Goal: Answer question/provide support

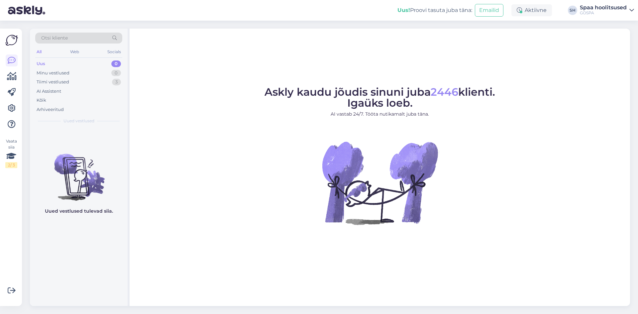
click at [49, 64] on div "Uus 0" at bounding box center [78, 63] width 87 height 9
click at [59, 80] on div "Tiimi vestlused" at bounding box center [53, 82] width 33 height 7
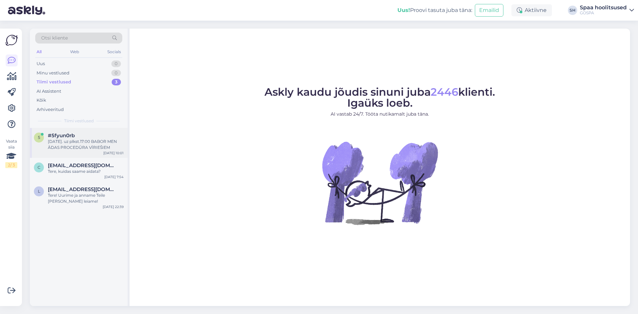
click at [74, 145] on div "[DATE]. uz plkst.17:00 BABOR MEN ĀDAS PROCEDŪRA VĪRIEŠIEM" at bounding box center [86, 144] width 76 height 12
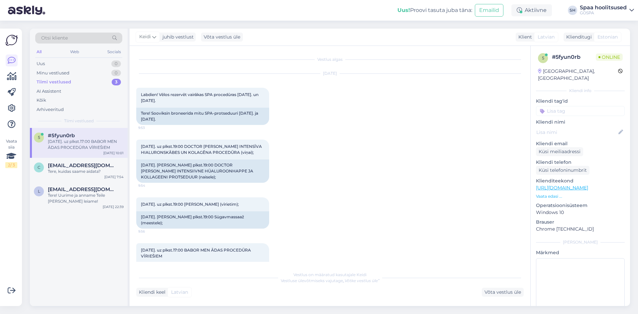
scroll to position [20, 0]
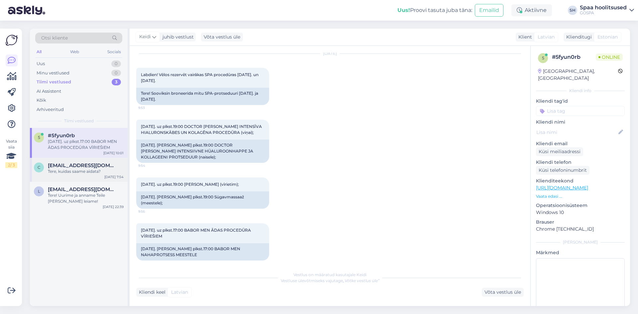
click at [97, 172] on div "Tere, kuidas saame aidata?" at bounding box center [86, 171] width 76 height 6
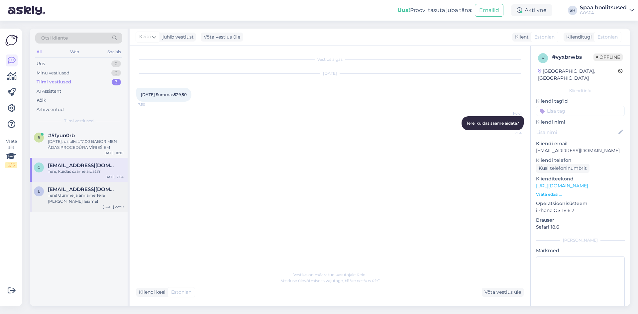
click at [66, 191] on span "[EMAIL_ADDRESS][DOMAIN_NAME]" at bounding box center [82, 189] width 69 height 6
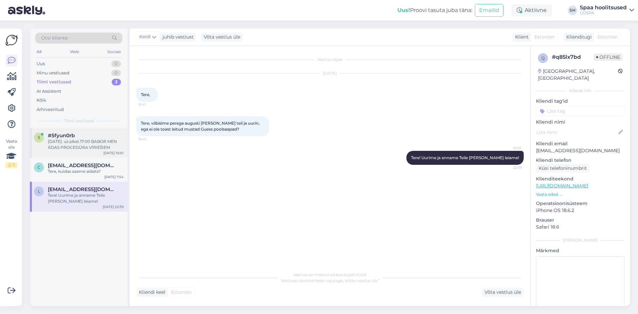
drag, startPoint x: 70, startPoint y: 167, endPoint x: 74, endPoint y: 148, distance: 19.7
click at [72, 164] on span "[EMAIL_ADDRESS][DOMAIN_NAME]" at bounding box center [82, 165] width 69 height 6
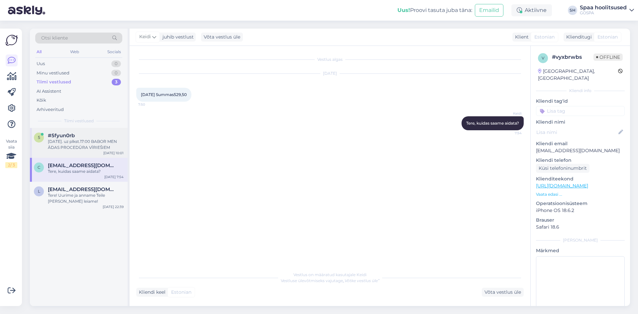
click at [75, 142] on div "[DATE]. uz plkst.17:00 BABOR MEN ĀDAS PROCEDŪRA VĪRIEŠIEM" at bounding box center [86, 144] width 76 height 12
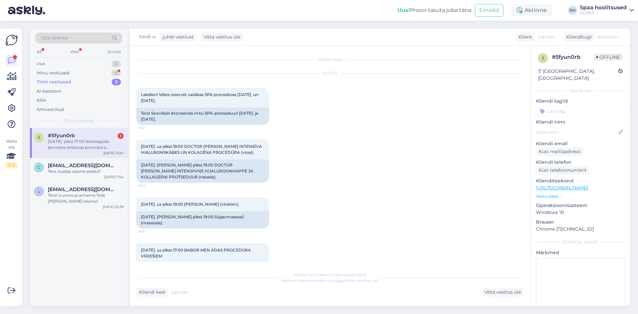
scroll to position [66, 0]
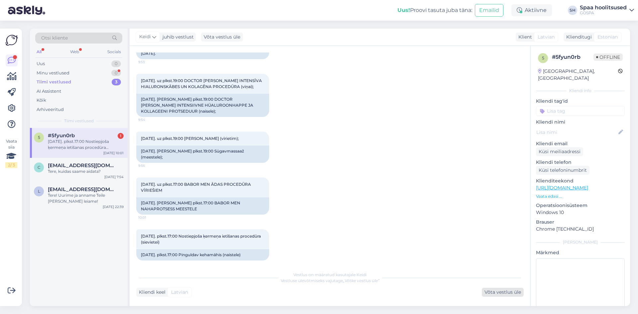
click at [497, 293] on div "Võta vestlus üle" at bounding box center [503, 292] width 42 height 9
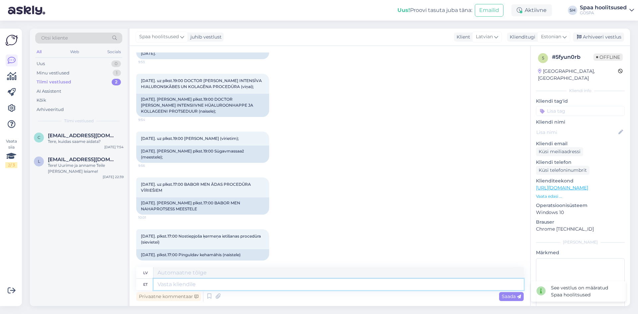
click at [168, 286] on textarea at bounding box center [338, 284] width 370 height 11
type textarea "Tere,"
type textarea "Sveiki,"
type textarea "Tere, teeme"
type textarea "Sveiki, darīsim to."
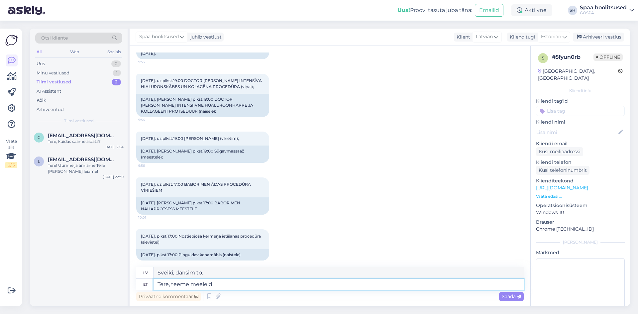
type textarea "Tere, teeme meeleldi"
type textarea "Sveiki, mēs to labprāt izdarītu."
type textarea "Tere, teeme meeleldi broneeringu."
type textarea "Sveiki, mēs labprāt veicam rezervāciju."
type textarea "Tere, teeme meeleldi broneeringu. [PERSON_NAME]"
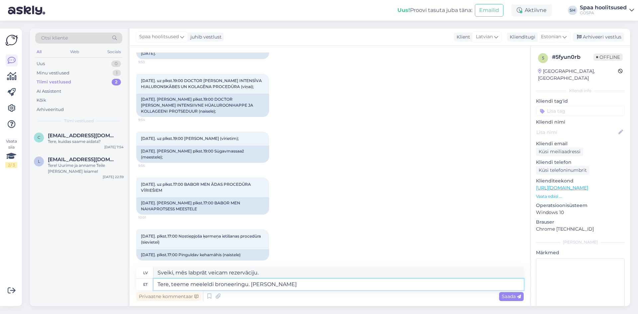
type textarea "Sveiki, mēs labprāt veiktu rezervāciju. kura"
type textarea "Tere, teeme meeleldi broneeringu. [PERSON_NAME] nimele"
type textarea "Sveiki, mēs labprāt veiktu rezervāciju. Uz [PERSON_NAME]?"
type textarea "Tere, teeme meeleldi broneeringu. [PERSON_NAME] nimele broneerime"
type textarea "Sveiki, mēs labprāt veicam rezervāciju. Uz kura vārda mēs veicam rezervāciju+"
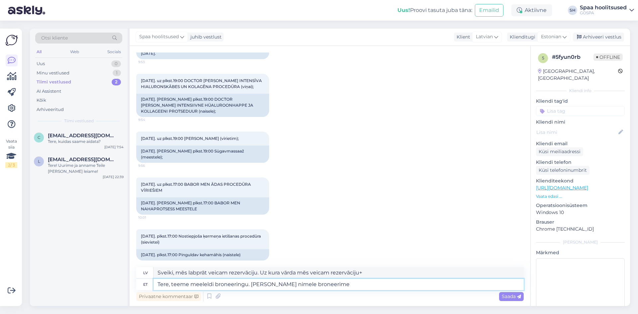
type textarea "Tere, teeme meeleldi broneeringu. [PERSON_NAME] nimele broneerime?"
type textarea "Sveiki, mēs labprāt veiktu rezervāciju. [PERSON_NAME] mums jāveic rezervācija?"
type textarea "Tere, teeme meeleldi broneeringu. [PERSON_NAME] nimele broneerime?"
click at [506, 295] on span "Saada" at bounding box center [510, 296] width 19 height 6
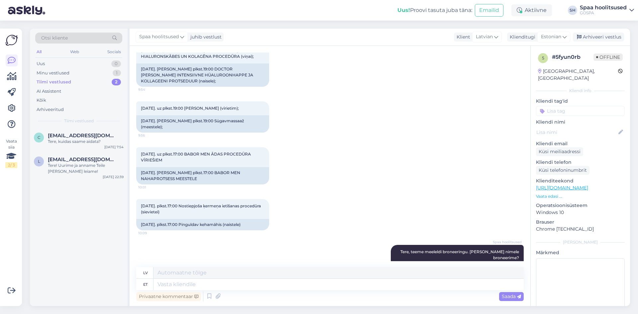
scroll to position [112, 0]
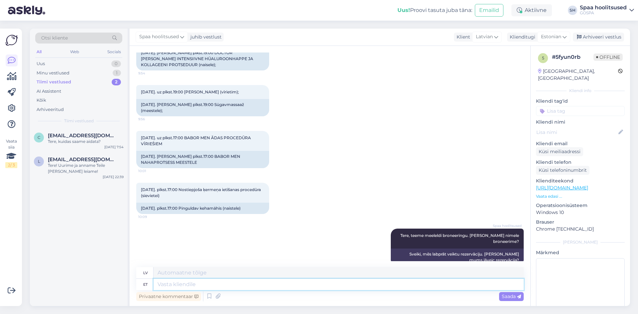
click at [175, 284] on textarea at bounding box center [338, 284] width 370 height 11
type textarea "M"
type textarea "[PERSON_NAME]"
type textarea "Uz šiem"
type textarea "N"
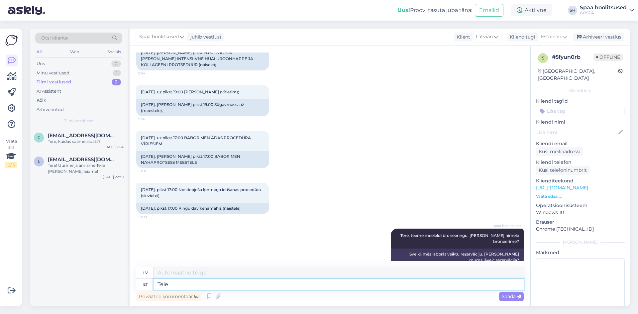
type textarea "Teie"
type textarea "Tavs"
type textarea "[PERSON_NAME]"
type textarea "Jūsu vēlamais"
type textarea "[PERSON_NAME] kellaaegadel"
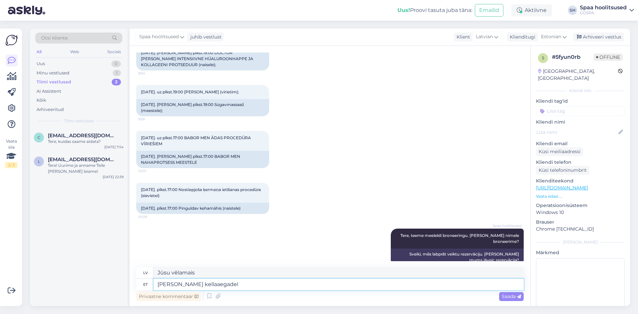
type textarea "Jūsu vēlamajos laikos"
type textarea "[PERSON_NAME] kellaaegadel saame"
type textarea "Varam jūsu vēlamajā laikā"
type textarea "[PERSON_NAME] kellaaegadel saame pakkuda"
type textarea "Varam piedāvāt Jums vēlamajā laikā."
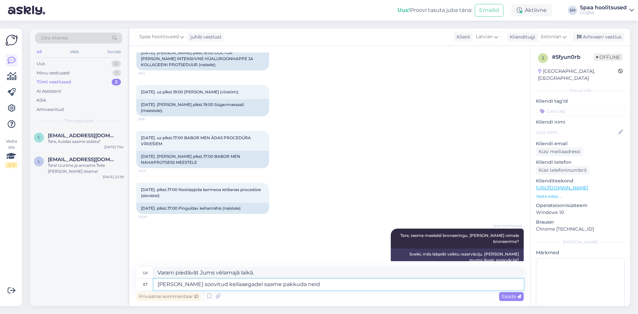
type textarea "[PERSON_NAME] soovitud kellaaegadel saame pakkuda neid"
type textarea "Mēs varam piedāvāt šos pakalpojumus Jums vēlamajā laikā."
type textarea "[PERSON_NAME] kellaaegadel saame pakkuda neid hoolitsusi"
type textarea "[PERSON_NAME] procedūras varam piedāvāt Jums vēlamā laikā."
type textarea "[PERSON_NAME] kellaaegadel saame pakkuda neid hoolitsusi"
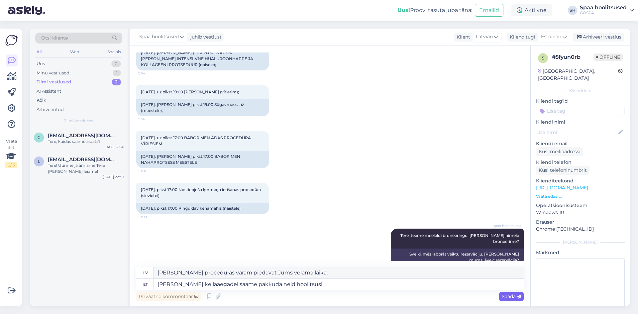
click at [513, 296] on span "Saada" at bounding box center [510, 296] width 19 height 6
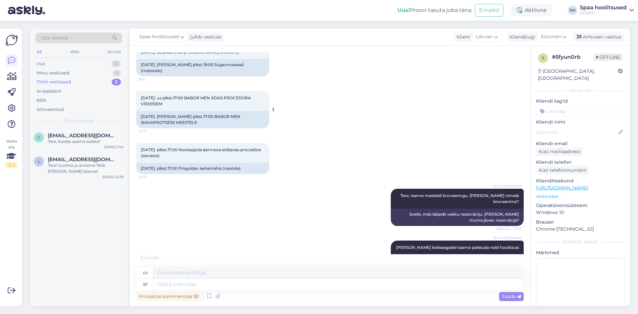
scroll to position [192, 0]
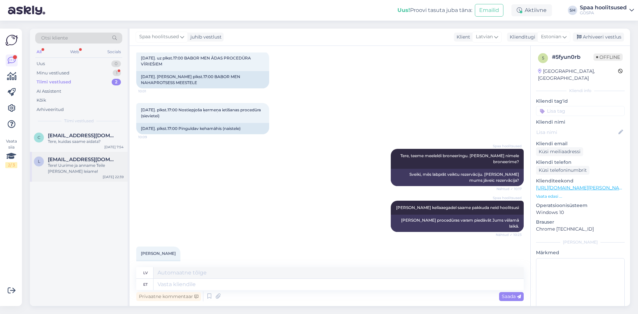
click at [74, 161] on span "[EMAIL_ADDRESS][DOMAIN_NAME]" at bounding box center [82, 159] width 69 height 6
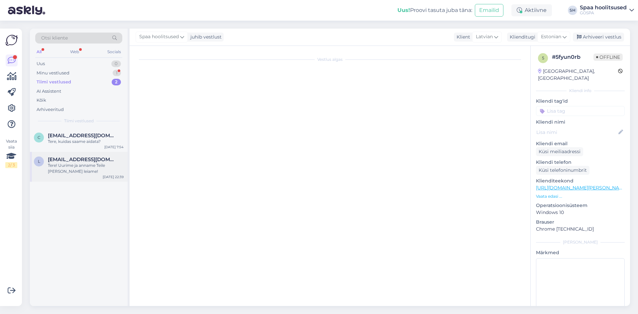
scroll to position [0, 0]
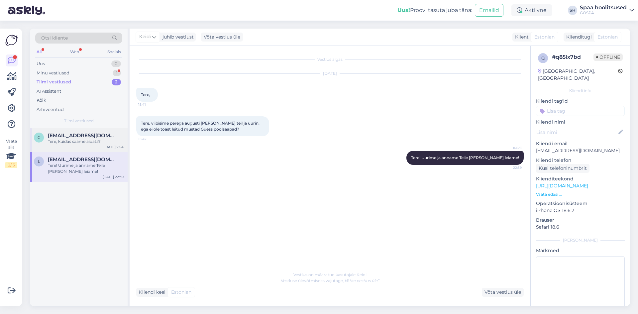
click at [78, 139] on div "Tere, kuidas saame aidata?" at bounding box center [86, 141] width 76 height 6
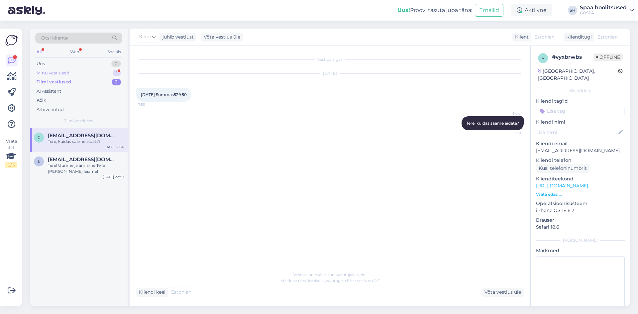
click at [68, 73] on div "Minu vestlused" at bounding box center [53, 73] width 33 height 7
click at [78, 139] on div "[PERSON_NAME]" at bounding box center [86, 141] width 76 height 6
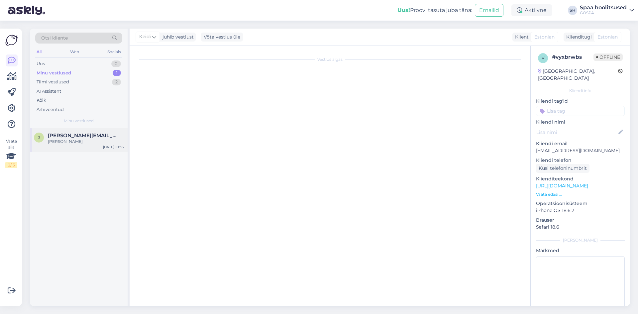
scroll to position [192, 0]
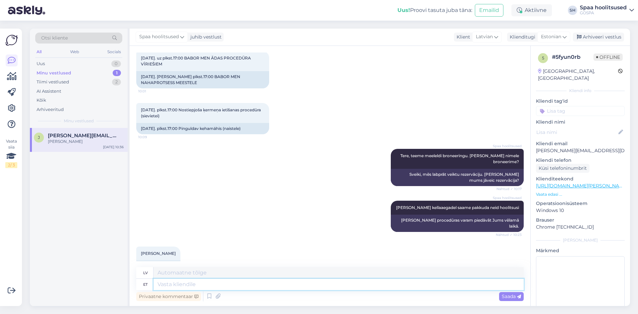
click at [173, 284] on textarea at bounding box center [338, 284] width 370 height 11
type textarea "H"
type textarea "Häs"
type textarea "Hei"
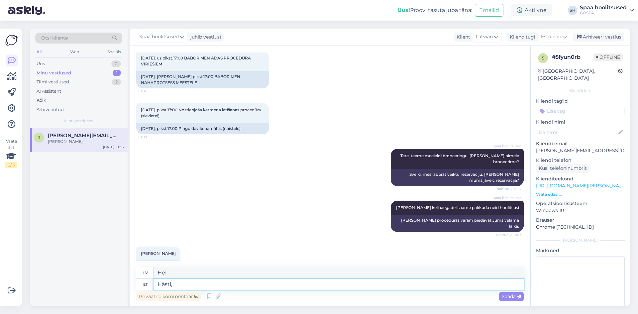
type textarea "Hästi,"
type textarea "Nu,"
type textarea "Hästi, [GEOGRAPHIC_DATA]"
type textarea "Labi, [DEMOGRAPHIC_DATA]."
type textarea "Hästi, [PERSON_NAME] hoolitsuste a"
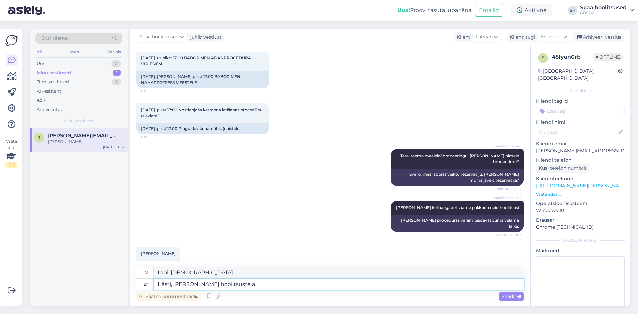
type textarea "Labi, nosūtīšu tev nedaudz rūpes."
type textarea "Hästi, [PERSON_NAME] hoolitsuste ajakava"
type textarea "Labi, nosūtīšu ārstēšanas grafiku."
type textarea "Hästi, [PERSON_NAME] hoolitsuste ajakava Teile meilile"
type textarea "Labi, nosūtīšu ārstēšanas grafiku pa e-pastu."
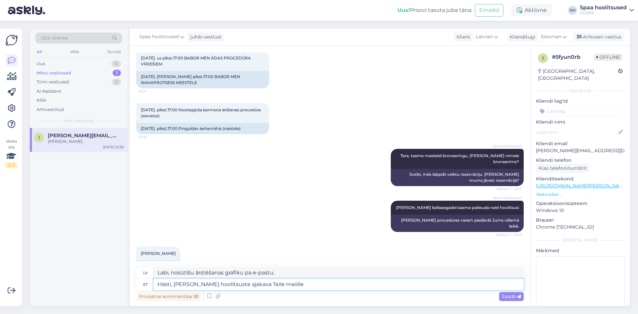
type textarea "Hästi, [PERSON_NAME] hoolitsuste ajakava Teile meilile!"
type textarea "Labi, nosūtīšu ārstēšanas grafiku pa e-pastu!"
type textarea "Hästi, [PERSON_NAME] hoolitsuste ajakava Teile meilile!"
click at [515, 297] on span "Saada" at bounding box center [510, 296] width 19 height 6
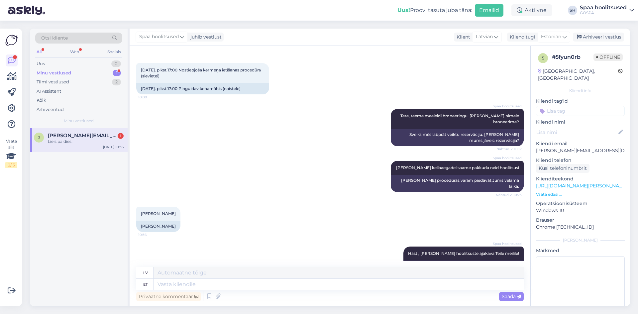
scroll to position [272, 0]
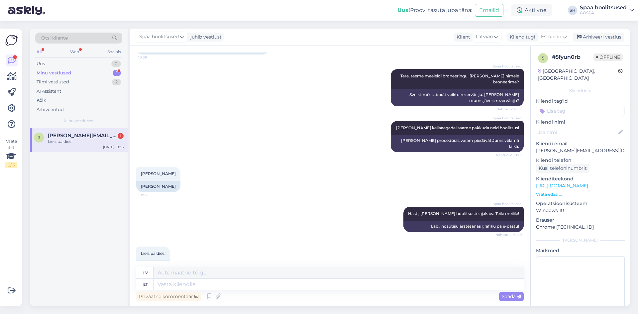
click at [79, 135] on span "[PERSON_NAME][EMAIL_ADDRESS][DOMAIN_NAME]" at bounding box center [82, 136] width 69 height 6
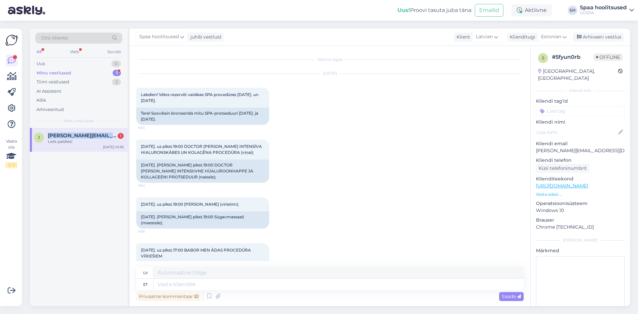
drag, startPoint x: 46, startPoint y: 135, endPoint x: 115, endPoint y: 138, distance: 69.4
click at [115, 138] on div "[PERSON_NAME] [PERSON_NAME][EMAIL_ADDRESS][DOMAIN_NAME] 1 Liels paldies!" at bounding box center [79, 139] width 90 height 12
copy span "[PERSON_NAME][EMAIL_ADDRESS][DOMAIN_NAME]"
click at [84, 177] on div "[PERSON_NAME] [PERSON_NAME][EMAIL_ADDRESS][DOMAIN_NAME] 1 Liels paldies! [DATE]…" at bounding box center [79, 217] width 98 height 178
click at [344, 173] on div "[DATE]. uz plkst.19:00 DOCTOR [PERSON_NAME] INTENSĪVA HIALURONSKĀBES UN KOLAGĒN…" at bounding box center [329, 161] width 387 height 58
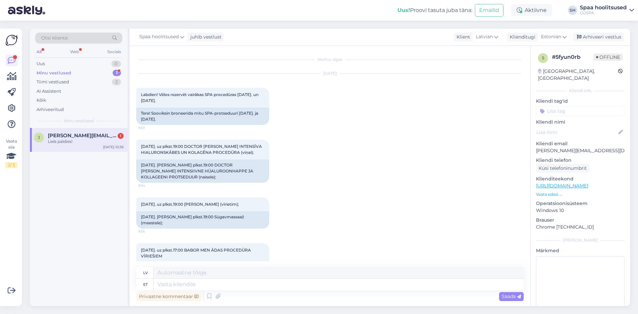
click at [57, 71] on div "Minu vestlused" at bounding box center [54, 73] width 35 height 7
click at [66, 138] on span "[PERSON_NAME][EMAIL_ADDRESS][DOMAIN_NAME]" at bounding box center [82, 136] width 69 height 6
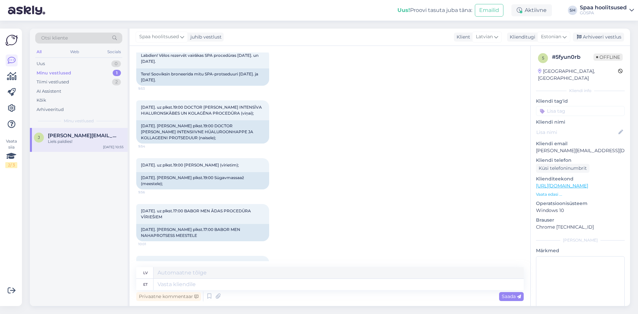
scroll to position [272, 0]
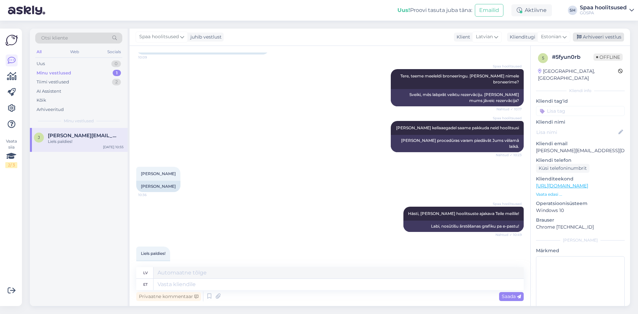
click at [600, 36] on div "Arhiveeri vestlus" at bounding box center [598, 37] width 51 height 9
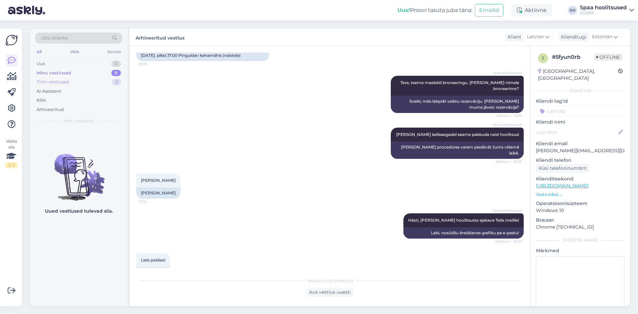
click at [55, 82] on div "Tiimi vestlused" at bounding box center [53, 82] width 33 height 7
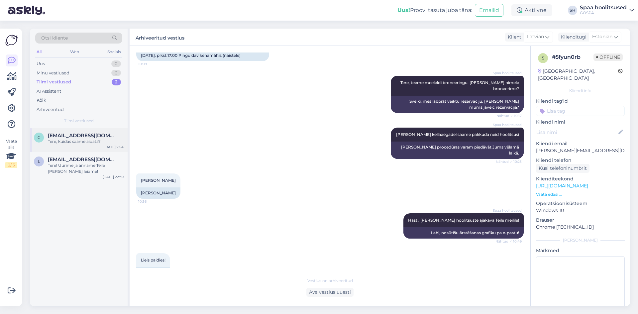
click at [90, 136] on span "[EMAIL_ADDRESS][DOMAIN_NAME]" at bounding box center [82, 136] width 69 height 6
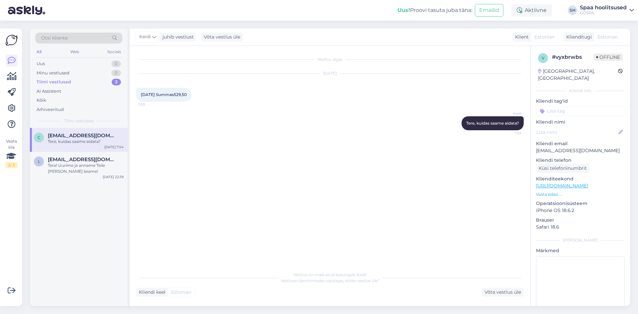
scroll to position [0, 0]
click at [84, 160] on span "[EMAIL_ADDRESS][DOMAIN_NAME]" at bounding box center [82, 159] width 69 height 6
